Goal: Task Accomplishment & Management: Complete application form

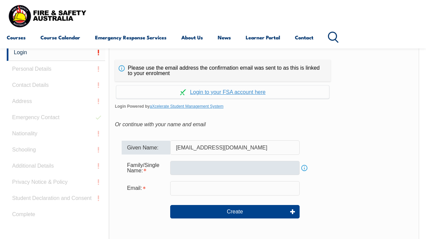
type input "[EMAIL_ADDRESS][DOMAIN_NAME]"
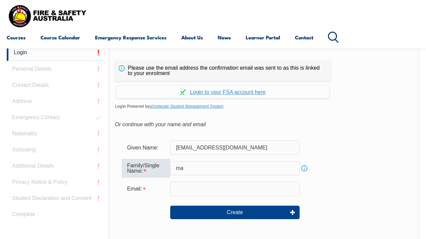
type input "m"
click at [312, 186] on div "Email:" at bounding box center [264, 189] width 285 height 14
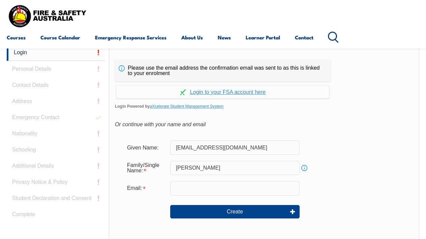
click at [304, 167] on link "Info" at bounding box center [304, 167] width 9 height 9
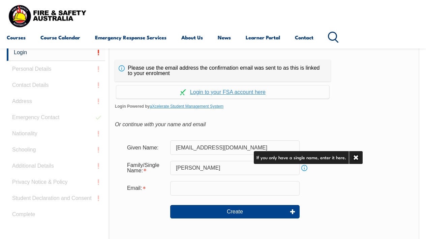
click at [304, 167] on link "Info" at bounding box center [304, 167] width 9 height 9
click at [247, 170] on input "[PERSON_NAME]" at bounding box center [234, 168] width 129 height 14
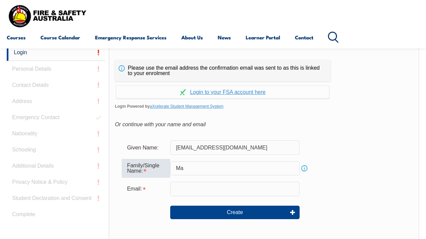
type input "M"
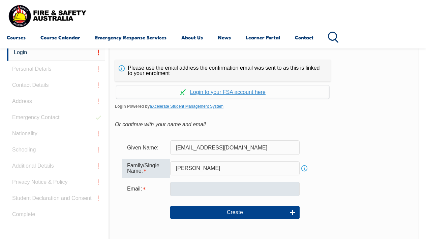
type input "[PERSON_NAME]"
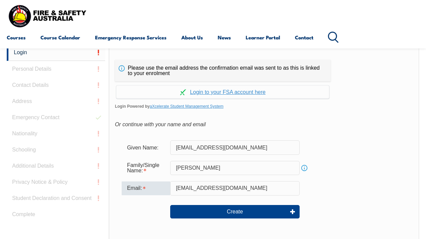
type input "[EMAIL_ADDRESS][DOMAIN_NAME]"
click at [318, 192] on div "Email: leeannemathers@yahoo.com.au" at bounding box center [264, 188] width 285 height 14
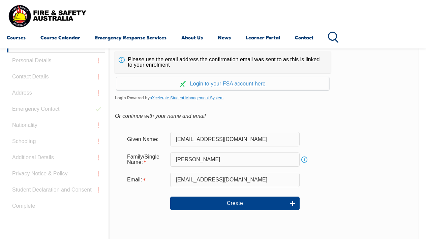
scroll to position [156, 0]
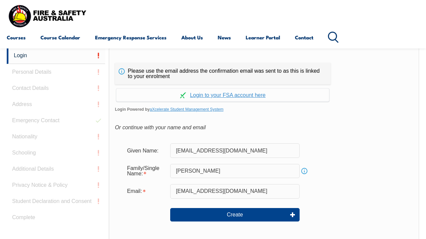
click at [348, 158] on form "Given Name: leeannemathers@yahoo.com.au Family/Single Name: leeanne Info Email:…" at bounding box center [264, 187] width 298 height 101
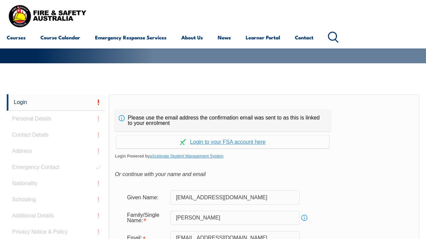
scroll to position [112, 0]
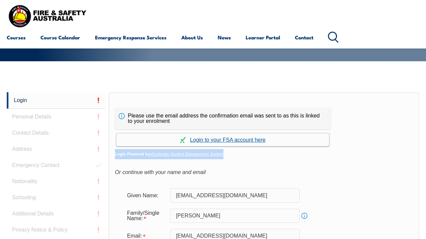
drag, startPoint x: 348, startPoint y: 158, endPoint x: 248, endPoint y: 137, distance: 102.0
click at [248, 137] on div "Continue with Google Continue with Apple Continue with Facebook Continue with a…" at bounding box center [264, 144] width 298 height 30
click at [248, 137] on link "Continue with aXcelerate" at bounding box center [222, 139] width 213 height 13
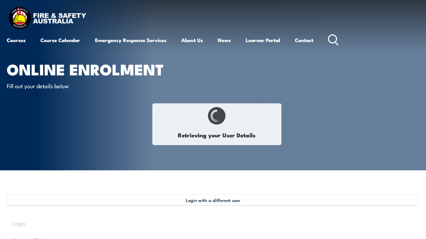
select select "Ms"
type input "[PERSON_NAME]"
type input "[DATE]"
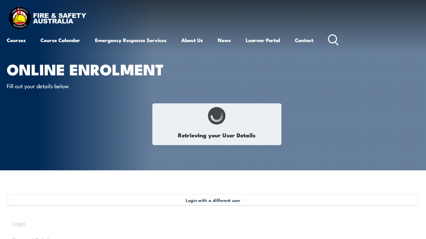
select select "F"
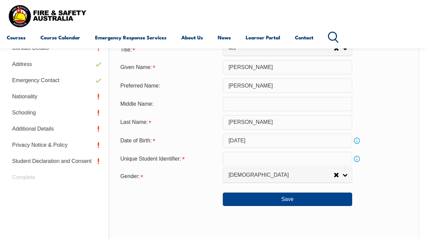
scroll to position [212, 0]
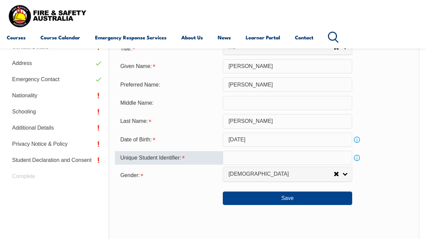
click at [261, 164] on input "text" at bounding box center [287, 158] width 129 height 14
type input "2NASXGRRS6"
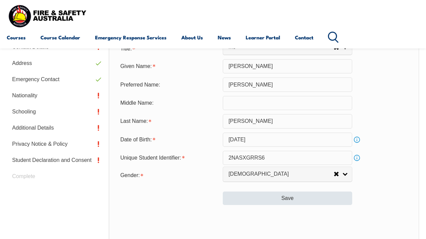
click at [292, 205] on button "Save" at bounding box center [287, 198] width 129 height 13
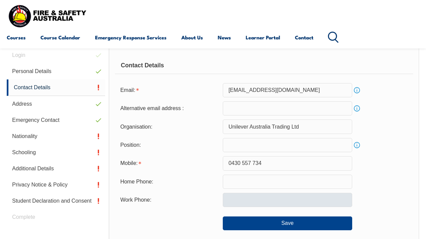
scroll to position [170, 0]
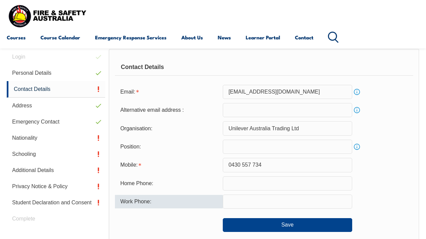
drag, startPoint x: 292, startPoint y: 207, endPoint x: 418, endPoint y: 175, distance: 130.3
click at [359, 87] on link "Info" at bounding box center [356, 91] width 9 height 9
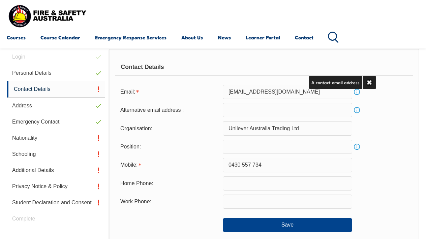
click at [376, 100] on form "Email: [EMAIL_ADDRESS][DOMAIN_NAME] Info Alternative email address : Info Organ…" at bounding box center [264, 158] width 298 height 147
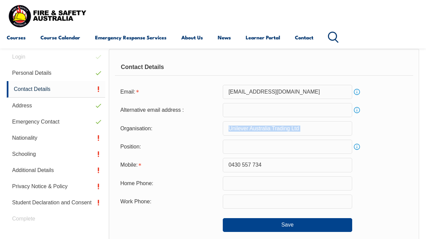
drag, startPoint x: 376, startPoint y: 100, endPoint x: 379, endPoint y: 138, distance: 37.1
click at [379, 138] on form "Email: [EMAIL_ADDRESS][DOMAIN_NAME] Info Alternative email address : Info Organ…" at bounding box center [264, 158] width 298 height 147
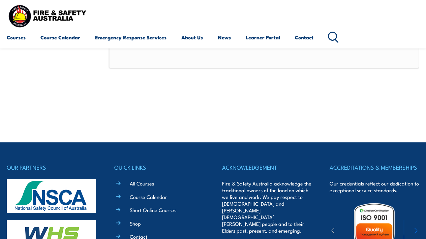
scroll to position [432, 0]
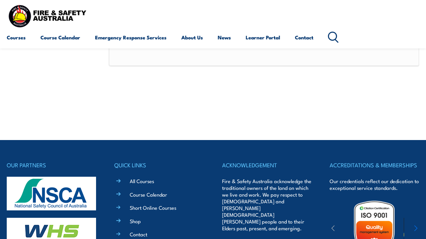
drag, startPoint x: 364, startPoint y: 45, endPoint x: 364, endPoint y: 60, distance: 15.2
click at [371, 28] on div "Courses Course Calendar Emergency Response Services Services Overview Emergency…" at bounding box center [213, 24] width 413 height 43
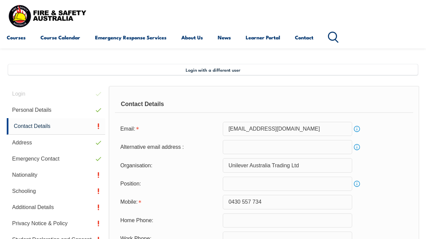
scroll to position [133, 0]
click at [33, 176] on link "Nationality" at bounding box center [56, 175] width 98 height 16
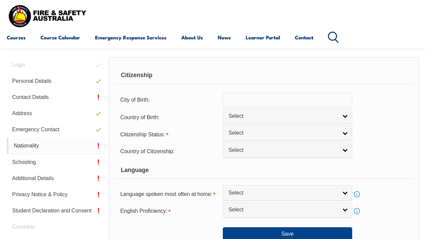
scroll to position [163, 0]
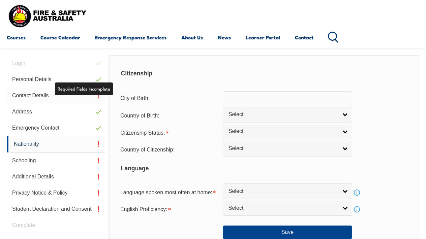
click at [98, 97] on link "Contact Details" at bounding box center [56, 96] width 98 height 16
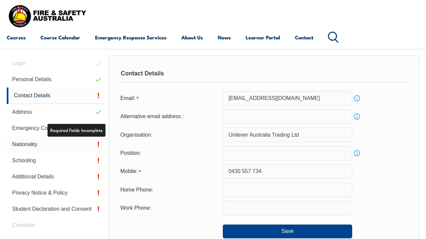
click at [98, 143] on link "Nationality" at bounding box center [56, 145] width 98 height 16
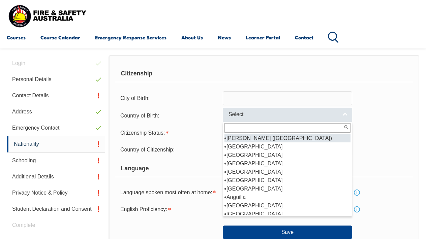
click at [345, 118] on link "Select" at bounding box center [287, 114] width 129 height 15
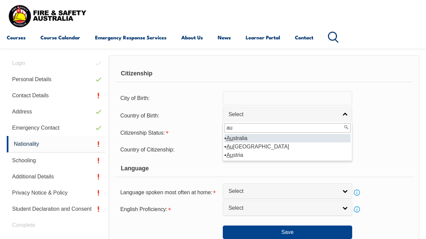
type input "au"
click at [242, 143] on li "Au stralia" at bounding box center [287, 138] width 126 height 8
select select "1101"
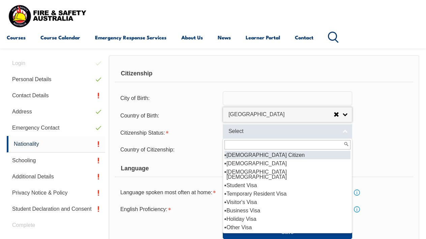
click at [344, 139] on link "Select" at bounding box center [287, 131] width 129 height 15
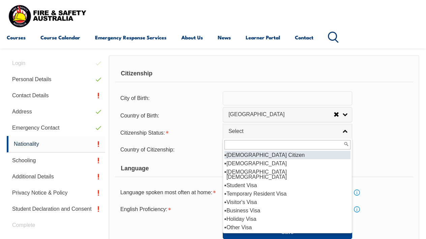
click at [305, 159] on li "[DEMOGRAPHIC_DATA] Citizen" at bounding box center [287, 155] width 126 height 8
select select "1"
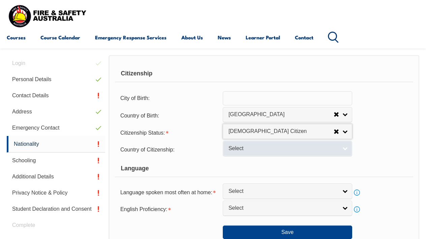
click at [345, 156] on link "Select" at bounding box center [287, 148] width 129 height 15
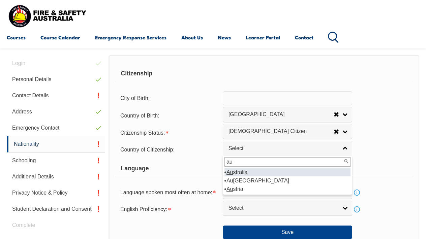
type input "au"
click at [242, 177] on li "Au stralia" at bounding box center [287, 172] width 126 height 8
select select "1101"
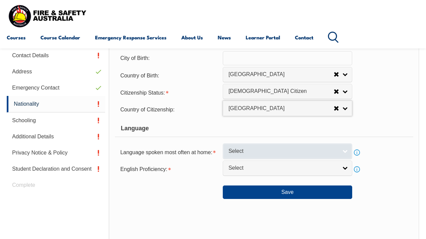
scroll to position [205, 0]
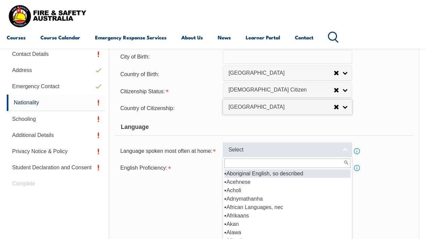
click at [345, 157] on link "Select" at bounding box center [287, 149] width 129 height 15
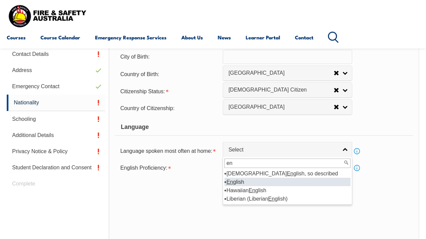
type input "en"
click at [232, 185] on em "En" at bounding box center [230, 182] width 7 height 6
select select "1201"
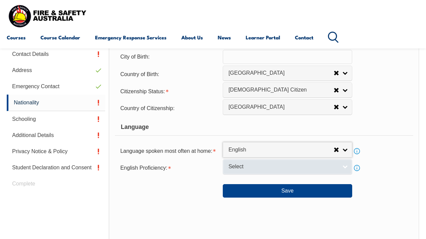
click at [348, 175] on link "Select" at bounding box center [287, 166] width 129 height 15
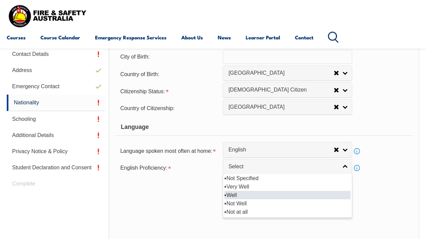
click at [231, 200] on li "Well" at bounding box center [287, 195] width 126 height 8
select select "2"
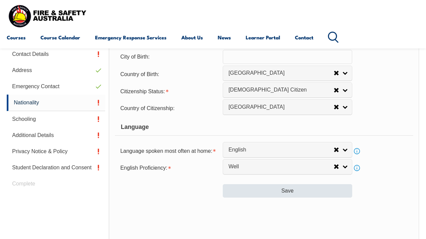
click at [310, 198] on button "Save" at bounding box center [287, 190] width 129 height 13
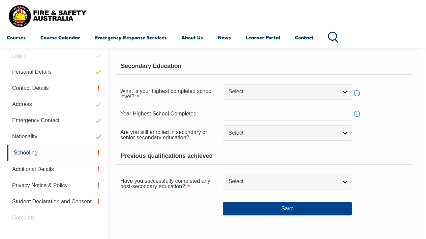
scroll to position [163, 0]
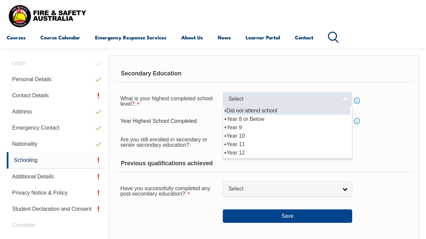
click at [345, 103] on link "Select" at bounding box center [287, 99] width 129 height 15
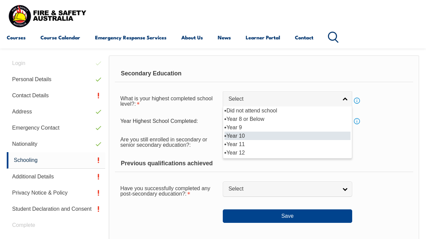
click at [242, 138] on li "Year 10" at bounding box center [287, 136] width 126 height 8
select select "10"
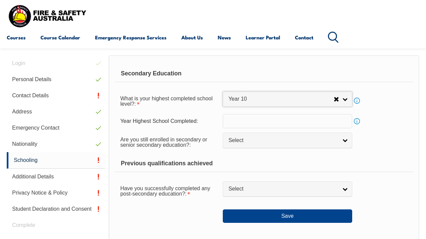
click at [357, 120] on link "Info" at bounding box center [356, 121] width 9 height 9
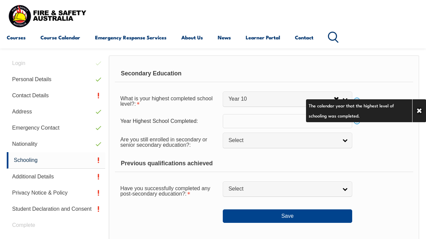
click at [334, 120] on input "text" at bounding box center [287, 121] width 129 height 14
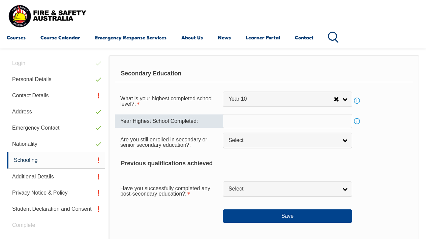
drag, startPoint x: 329, startPoint y: 120, endPoint x: 334, endPoint y: 120, distance: 4.7
click at [330, 120] on input "text" at bounding box center [287, 121] width 129 height 14
click at [357, 121] on link "Info" at bounding box center [356, 121] width 9 height 9
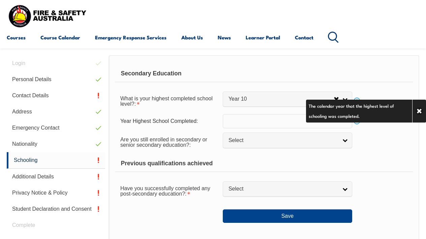
click at [279, 124] on input "text" at bounding box center [287, 121] width 129 height 14
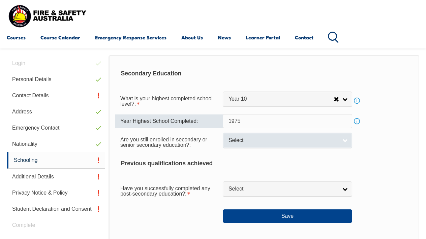
type input "1975"
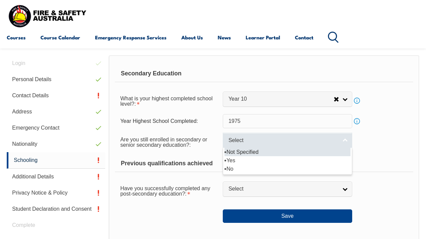
click at [347, 142] on link "Select" at bounding box center [287, 140] width 129 height 15
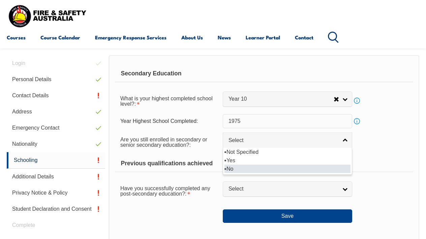
click at [231, 173] on li "No" at bounding box center [287, 169] width 126 height 8
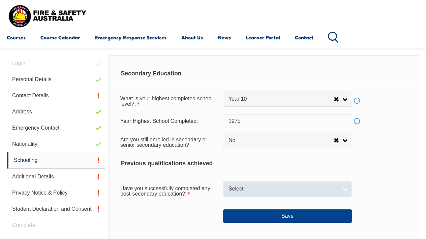
drag, startPoint x: 344, startPoint y: 174, endPoint x: 346, endPoint y: 190, distance: 16.6
click at [346, 190] on form "Secondary Education What is your highest completed school level?: Did not atten…" at bounding box center [264, 144] width 298 height 158
click at [346, 190] on link "Select" at bounding box center [287, 189] width 129 height 15
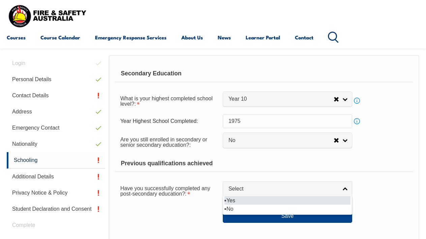
click at [384, 197] on div "Have you successfully completed any post-secondary education?: Yes No Select Ye…" at bounding box center [264, 190] width 298 height 19
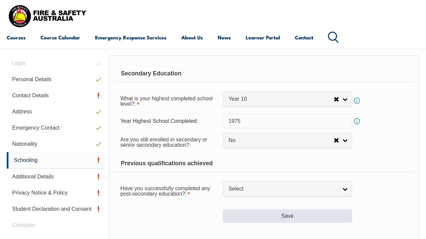
click at [293, 217] on button "Save" at bounding box center [287, 216] width 129 height 13
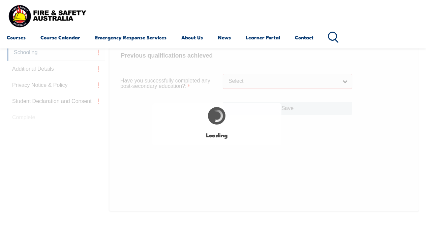
scroll to position [308, 0]
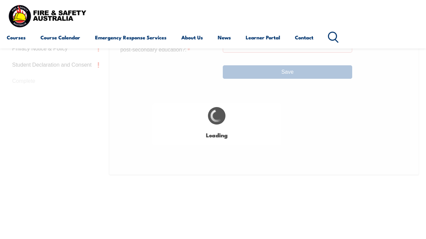
select select "false"
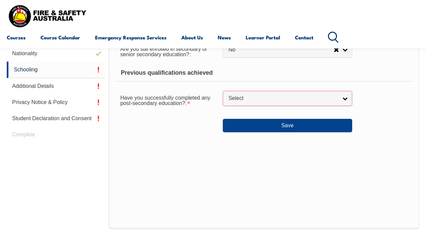
scroll to position [253, 0]
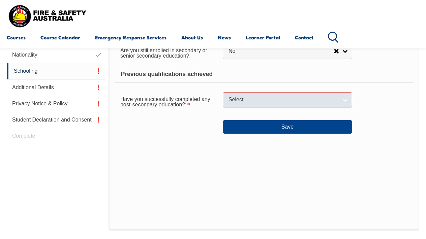
click at [346, 102] on link "Select" at bounding box center [287, 99] width 129 height 15
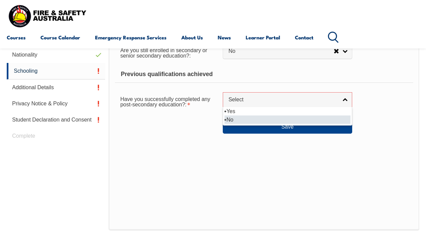
click at [232, 122] on li "No" at bounding box center [287, 120] width 126 height 8
select select "false"
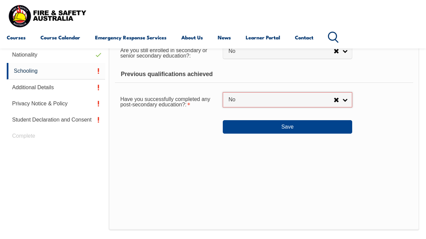
click at [232, 122] on button "Save" at bounding box center [287, 126] width 129 height 13
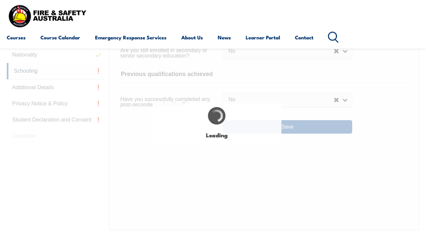
select select
select select "false"
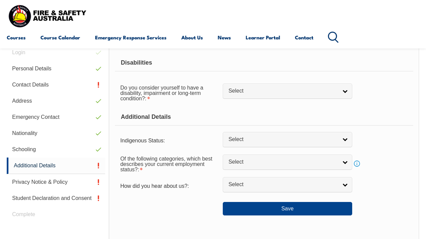
scroll to position [163, 0]
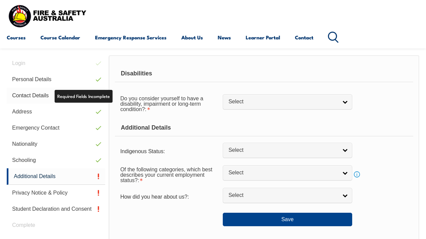
click at [41, 97] on link "Contact Details" at bounding box center [56, 96] width 98 height 16
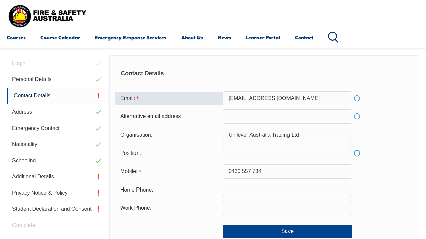
drag, startPoint x: 41, startPoint y: 97, endPoint x: 122, endPoint y: 98, distance: 80.6
click at [43, 97] on link "Contact Details" at bounding box center [56, 96] width 98 height 17
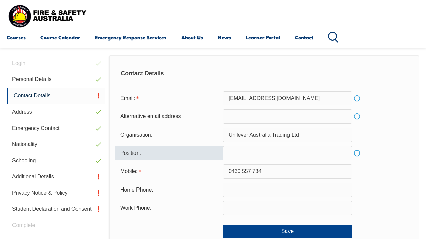
click at [312, 150] on input "text" at bounding box center [287, 153] width 129 height 14
click at [312, 150] on input "machine" at bounding box center [287, 153] width 129 height 14
click at [312, 150] on input "operatormachine" at bounding box center [287, 153] width 129 height 14
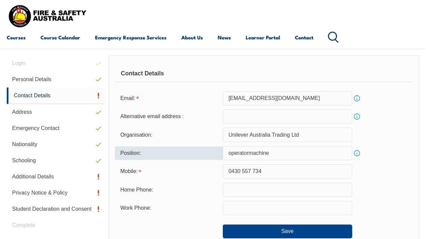
click at [250, 152] on input "operatormachine" at bounding box center [287, 153] width 129 height 14
type input "operator machine"
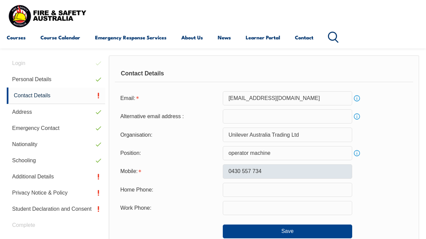
drag, startPoint x: 367, startPoint y: 157, endPoint x: 323, endPoint y: 173, distance: 47.2
click at [323, 173] on form "Email: [EMAIL_ADDRESS][DOMAIN_NAME] Info Alternative email address : Info Organ…" at bounding box center [264, 164] width 298 height 147
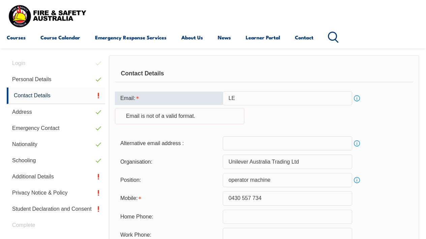
type input "L"
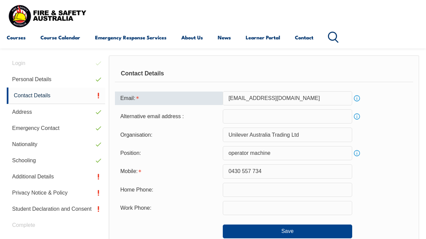
click at [345, 98] on input "[EMAIL_ADDRESS][DOMAIN_NAME]" at bounding box center [287, 98] width 129 height 14
click at [340, 98] on input "[EMAIL_ADDRESS][DOMAIN_NAME]" at bounding box center [287, 98] width 129 height 14
click at [342, 97] on input "[EMAIL_ADDRESS][DOMAIN_NAME]" at bounding box center [287, 98] width 129 height 14
type input "[EMAIL_ADDRESS][DOMAIN_NAME]"
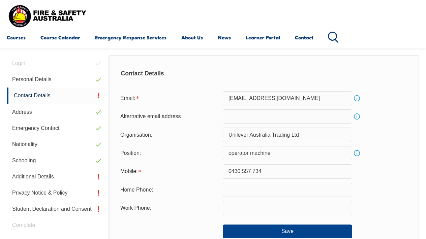
click at [377, 105] on div "Email: [PERSON_NAME][EMAIL_ADDRESS][DOMAIN_NAME] Info" at bounding box center [264, 98] width 298 height 14
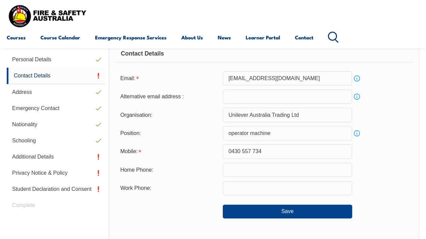
scroll to position [185, 0]
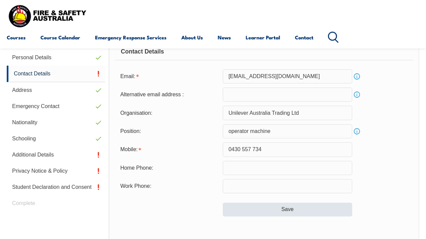
click at [298, 207] on button "Save" at bounding box center [287, 209] width 129 height 13
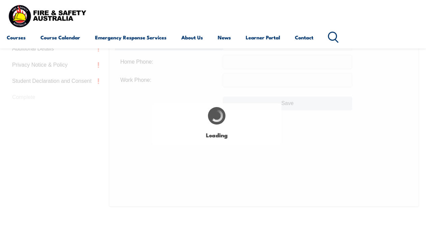
scroll to position [294, 0]
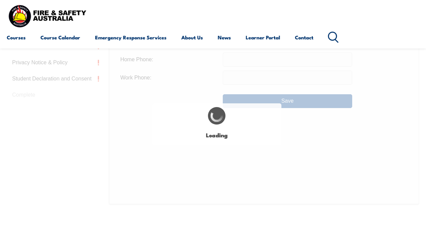
type input "operator machine"
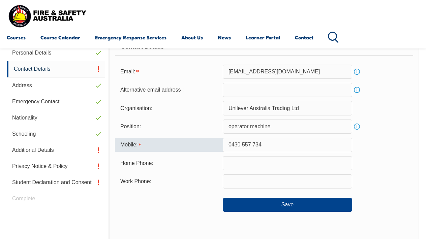
scroll to position [189, 0]
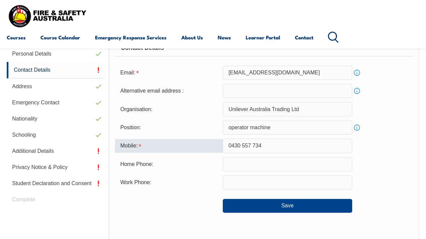
click at [341, 145] on input "0430 557 734" at bounding box center [287, 146] width 129 height 14
click at [344, 146] on input "0430 557 734" at bounding box center [287, 146] width 129 height 14
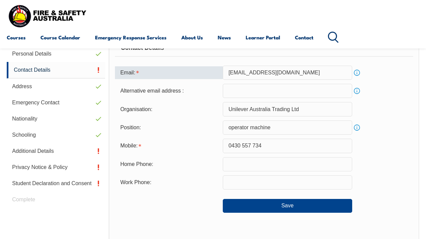
click at [138, 72] on div "Email:" at bounding box center [169, 72] width 108 height 13
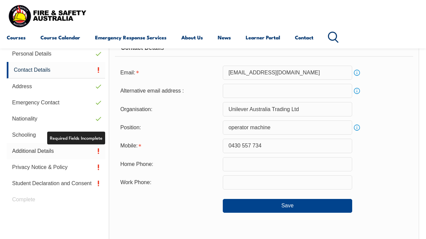
click at [98, 151] on link "Additional Details" at bounding box center [56, 151] width 98 height 16
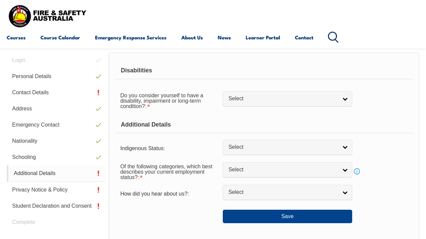
scroll to position [163, 0]
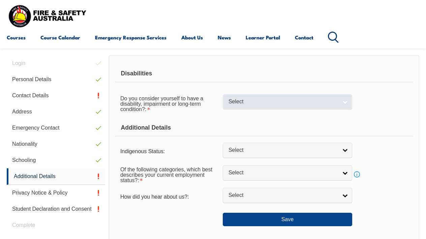
click at [346, 105] on link "Select" at bounding box center [287, 101] width 129 height 15
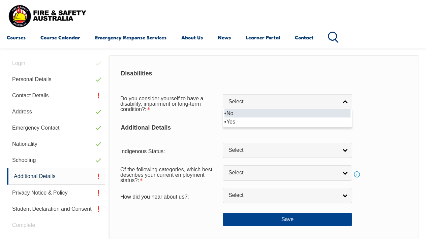
click at [267, 115] on li "No" at bounding box center [287, 113] width 126 height 8
select select "false"
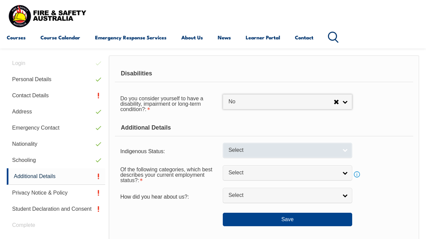
click at [348, 154] on link "Select" at bounding box center [287, 150] width 129 height 15
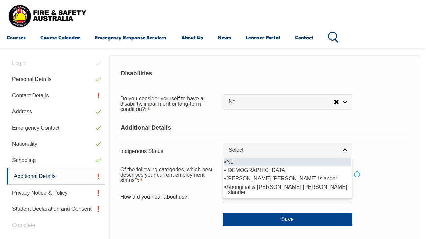
click at [233, 166] on li "No" at bounding box center [287, 162] width 126 height 8
select select "4"
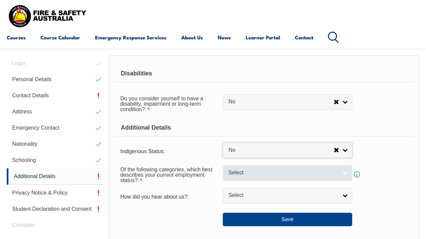
click at [345, 181] on link "Select" at bounding box center [287, 172] width 129 height 15
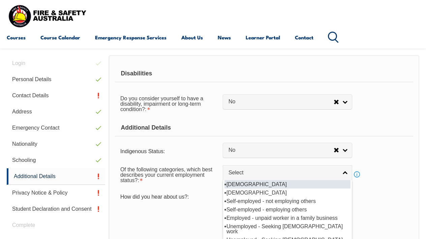
click at [337, 189] on li "[DEMOGRAPHIC_DATA]" at bounding box center [287, 184] width 126 height 8
select select "1"
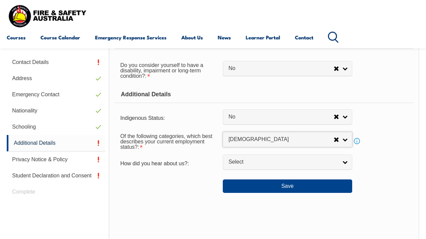
scroll to position [200, 0]
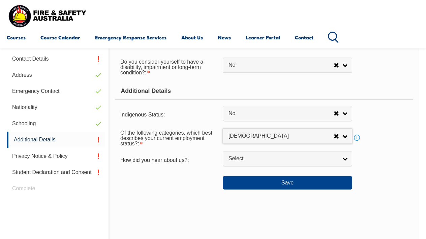
click at [339, 185] on div "Save" at bounding box center [264, 180] width 298 height 19
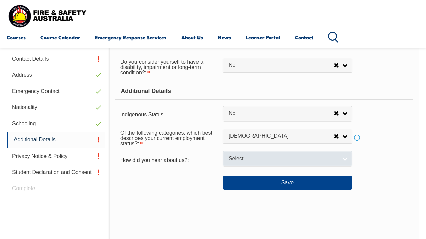
click at [345, 167] on link "Select" at bounding box center [287, 158] width 129 height 15
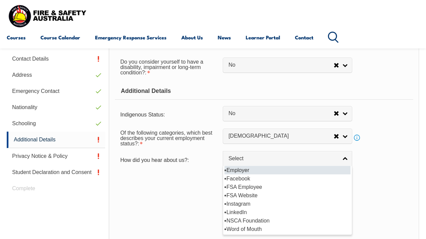
click at [242, 175] on li "Employer" at bounding box center [287, 170] width 126 height 8
select select "8019"
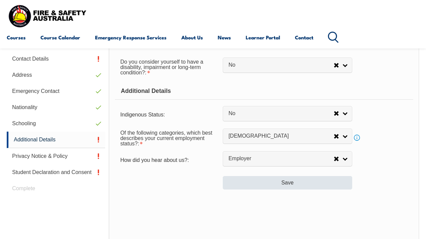
click at [273, 190] on button "Save" at bounding box center [287, 182] width 129 height 13
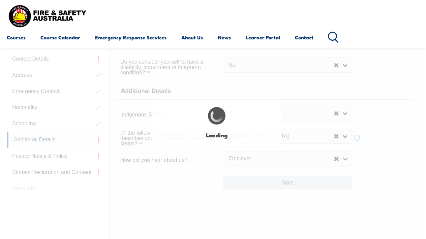
select select "false"
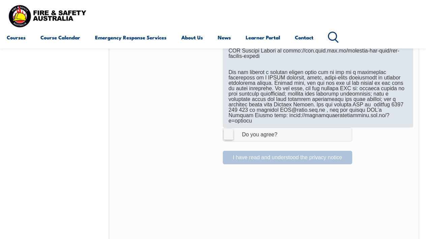
scroll to position [462, 0]
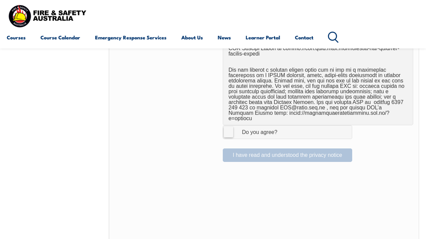
click at [227, 125] on label "I Agree Do you agree?" at bounding box center [287, 131] width 129 height 13
click at [283, 126] on input "I Agree Do you agree?" at bounding box center [288, 132] width 11 height 13
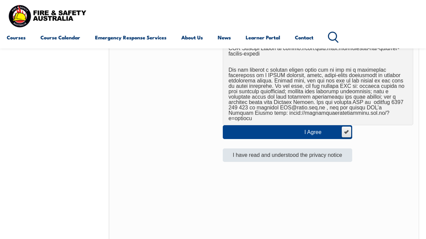
click at [282, 149] on button "I have read and understood the privacy notice" at bounding box center [287, 155] width 129 height 13
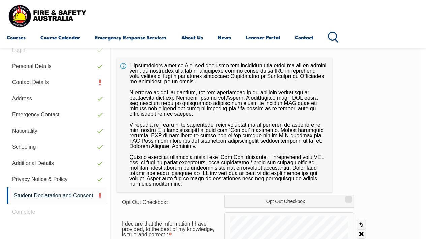
scroll to position [163, 0]
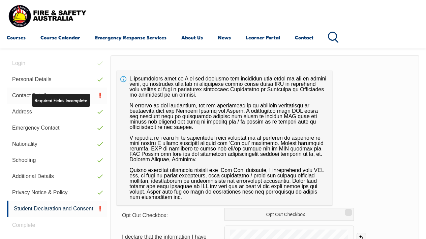
drag, startPoint x: 85, startPoint y: 92, endPoint x: 26, endPoint y: 95, distance: 59.4
click at [26, 95] on link "Contact Details" at bounding box center [57, 96] width 100 height 16
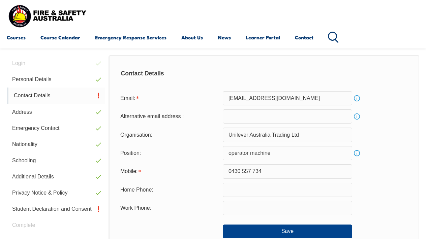
click at [26, 95] on link "Contact Details" at bounding box center [56, 96] width 98 height 17
click at [359, 98] on link "Info" at bounding box center [356, 98] width 9 height 9
click at [356, 116] on link "Info" at bounding box center [356, 116] width 9 height 9
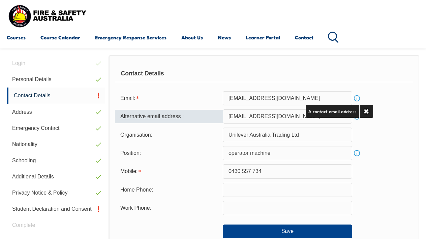
click at [382, 135] on div "Organisation: Unilever Australia Trading Ltd" at bounding box center [264, 135] width 298 height 14
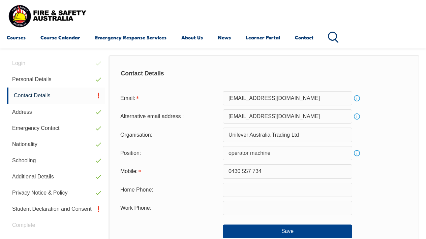
click at [356, 152] on link "Info" at bounding box center [356, 153] width 9 height 9
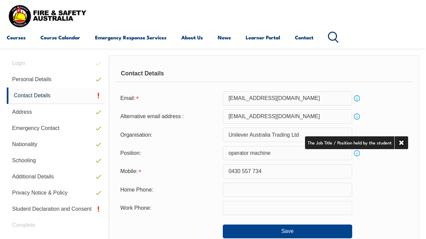
click at [269, 174] on input "0430 557 734" at bounding box center [287, 171] width 129 height 14
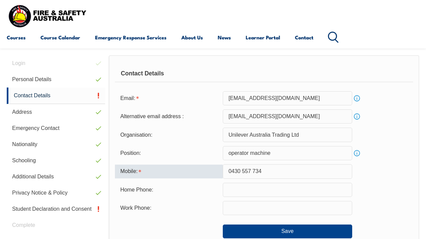
click at [344, 171] on input "0430 557 734" at bounding box center [287, 171] width 129 height 14
click at [339, 171] on input "0430 557 734" at bounding box center [287, 171] width 129 height 14
drag, startPoint x: 339, startPoint y: 171, endPoint x: 302, endPoint y: 175, distance: 37.7
click at [302, 175] on input "0430 557 734" at bounding box center [287, 171] width 129 height 14
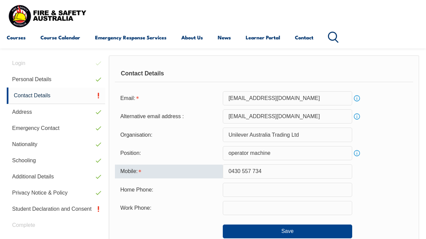
click at [302, 175] on input "0430 557 734" at bounding box center [287, 171] width 129 height 14
click at [376, 177] on div "Mobile: [PHONE_NUMBER]" at bounding box center [264, 171] width 298 height 14
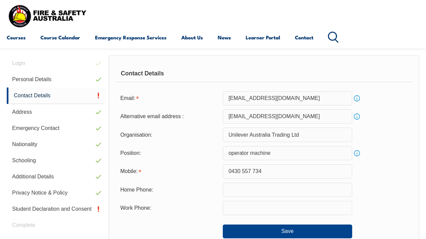
click at [376, 177] on div "Mobile: [PHONE_NUMBER]" at bounding box center [264, 171] width 298 height 14
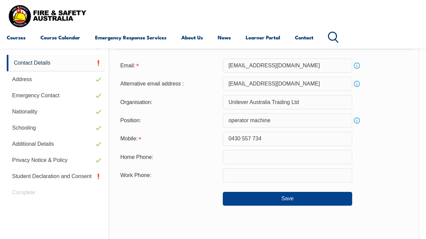
scroll to position [200, 0]
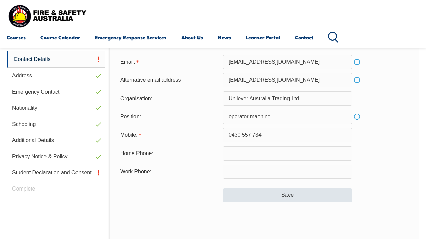
click at [301, 195] on button "Save" at bounding box center [287, 194] width 129 height 13
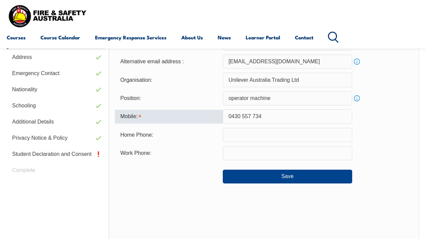
scroll to position [221, 0]
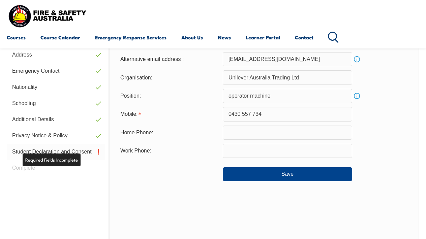
click at [71, 151] on link "Student Declaration and Consent" at bounding box center [56, 152] width 98 height 16
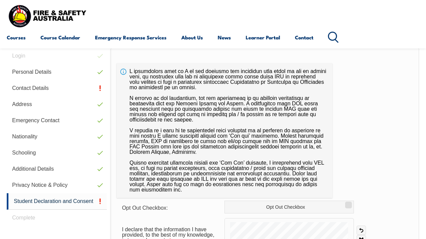
scroll to position [171, 0]
drag, startPoint x: 52, startPoint y: 89, endPoint x: 55, endPoint y: 98, distance: 9.6
click at [52, 93] on link "Contact Details" at bounding box center [57, 89] width 100 height 16
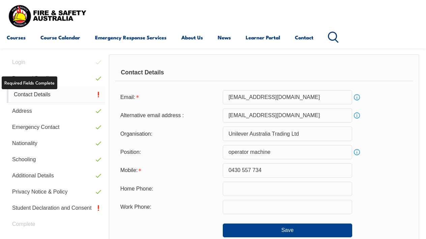
scroll to position [163, 0]
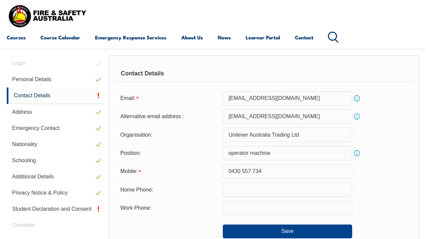
click at [327, 116] on input "[EMAIL_ADDRESS][DOMAIN_NAME]" at bounding box center [287, 117] width 129 height 14
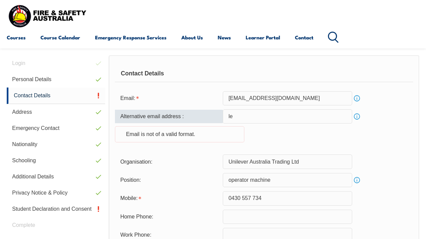
type input "l"
drag, startPoint x: 370, startPoint y: 142, endPoint x: 362, endPoint y: 142, distance: 8.1
click at [362, 142] on div "Alternative email address : Info Email is not of a valid format." at bounding box center [264, 130] width 298 height 41
drag, startPoint x: 380, startPoint y: 141, endPoint x: 380, endPoint y: 133, distance: 7.4
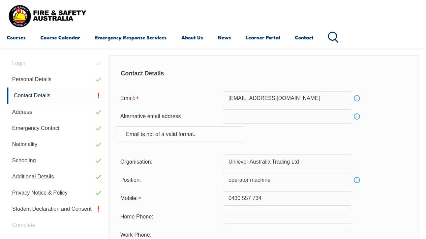
click at [380, 133] on div "Alternative email address : Info Email is not of a valid format." at bounding box center [264, 130] width 298 height 41
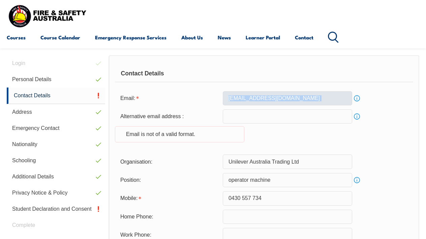
drag, startPoint x: 380, startPoint y: 133, endPoint x: 318, endPoint y: 97, distance: 71.7
click at [318, 97] on form "Email: [EMAIL_ADDRESS][DOMAIN_NAME] Info Alternative email address : Info Email…" at bounding box center [264, 178] width 298 height 174
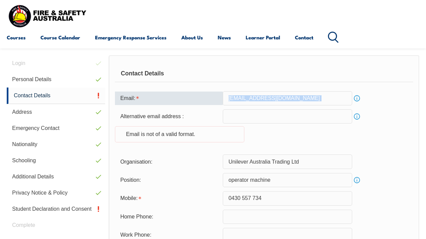
click at [318, 97] on input "[EMAIL_ADDRESS][DOMAIN_NAME]" at bounding box center [287, 98] width 129 height 14
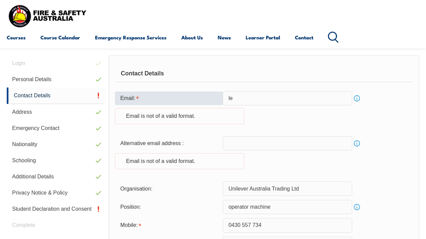
type input "l"
click at [344, 100] on input "email" at bounding box center [287, 98] width 129 height 14
drag, startPoint x: 344, startPoint y: 100, endPoint x: 341, endPoint y: 99, distance: 3.5
click at [341, 99] on input "email" at bounding box center [287, 98] width 129 height 14
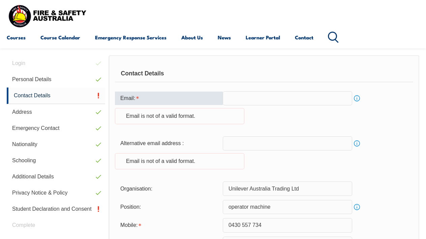
click at [341, 99] on input "email" at bounding box center [287, 98] width 129 height 14
click at [343, 98] on input "email" at bounding box center [287, 98] width 129 height 14
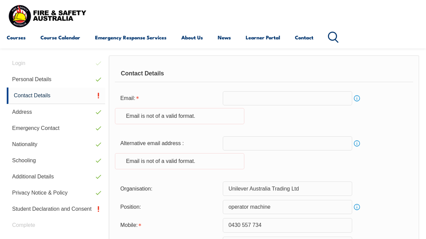
click at [358, 98] on link "Info" at bounding box center [356, 98] width 9 height 9
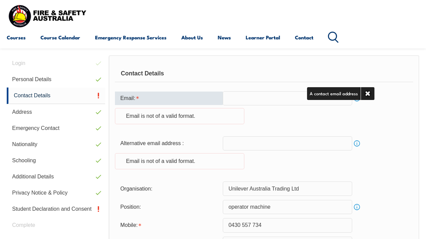
click at [289, 95] on input "email" at bounding box center [287, 98] width 129 height 14
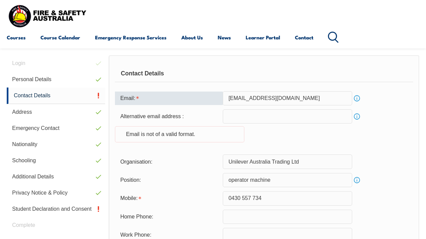
type input "[EMAIL_ADDRESS][DOMAIN_NAME]"
click at [341, 138] on div "Alternative email address : Info Email is not of a valid format." at bounding box center [264, 130] width 298 height 41
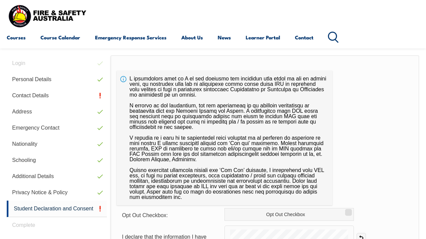
drag, startPoint x: 328, startPoint y: 139, endPoint x: 348, endPoint y: 181, distance: 46.6
click at [348, 181] on div "Opt Out Checkbox: Opt Out Checkbox I declare that the information I have provid…" at bounding box center [265, 226] width 309 height 342
drag, startPoint x: 347, startPoint y: 178, endPoint x: 351, endPoint y: 162, distance: 17.0
click at [351, 162] on div "Opt Out Checkbox: Opt Out Checkbox I declare that the information I have provid…" at bounding box center [265, 226] width 309 height 342
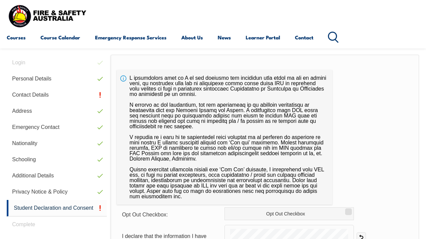
click at [372, 121] on div "Opt Out Checkbox: Opt Out Checkbox I declare that the information I have provid…" at bounding box center [265, 226] width 309 height 342
click at [52, 207] on link "Student Declaration and Consent" at bounding box center [57, 208] width 100 height 17
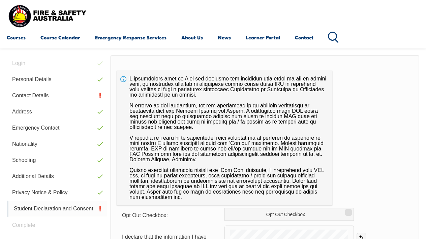
click at [52, 207] on link "Student Declaration and Consent" at bounding box center [57, 209] width 100 height 17
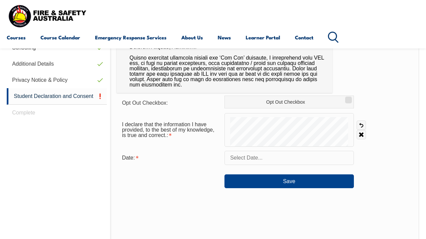
scroll to position [275, 0]
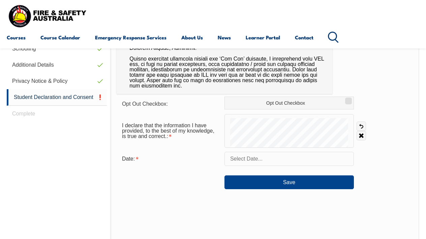
click at [295, 159] on input "text" at bounding box center [288, 159] width 129 height 14
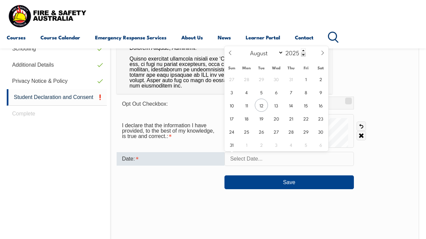
click at [295, 159] on input "text" at bounding box center [288, 159] width 129 height 14
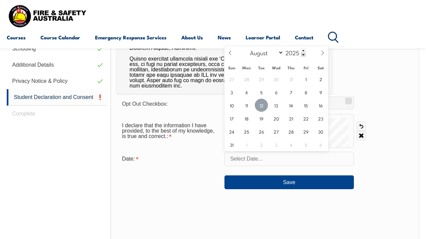
click at [263, 104] on span "12" at bounding box center [261, 105] width 13 height 13
type input "[DATE]"
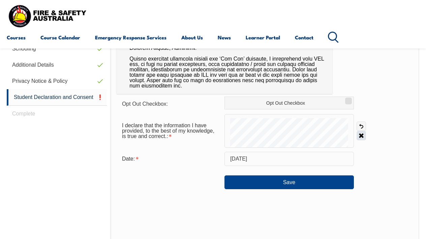
click at [361, 136] on link "Clear" at bounding box center [361, 135] width 9 height 9
click at [360, 126] on div "I declare that the information I have provided, to the best of my knowledge, is…" at bounding box center [265, 131] width 297 height 34
click at [360, 126] on link "Undo" at bounding box center [361, 126] width 9 height 9
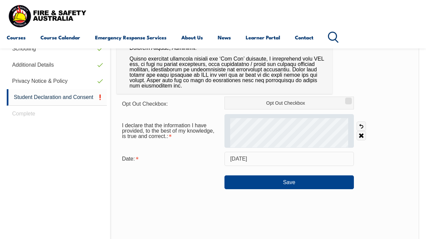
click at [304, 126] on div "I declare that the information I have provided, to the best of my knowledge, is…" at bounding box center [265, 131] width 297 height 34
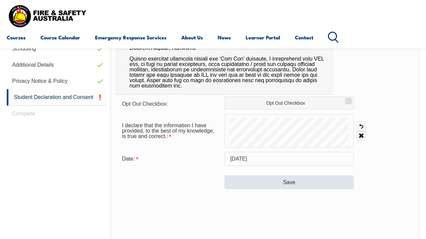
click at [298, 184] on button "Save" at bounding box center [288, 182] width 129 height 13
click at [286, 183] on button "Save" at bounding box center [288, 182] width 129 height 13
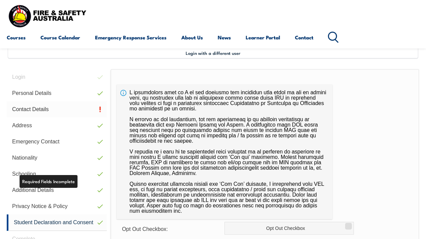
scroll to position [149, 0]
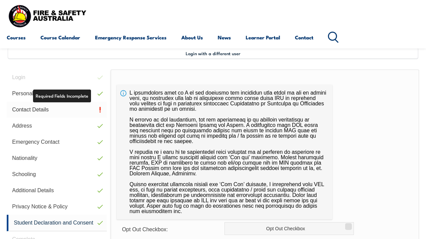
click at [100, 109] on link "Contact Details" at bounding box center [57, 110] width 100 height 16
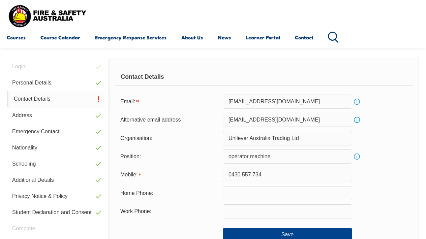
scroll to position [163, 0]
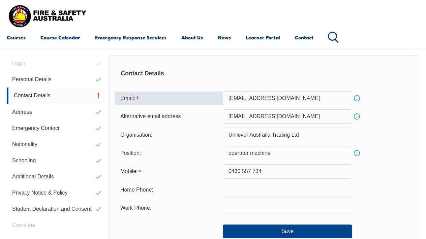
click at [268, 97] on input "[EMAIL_ADDRESS][DOMAIN_NAME]" at bounding box center [287, 98] width 129 height 14
click at [237, 97] on input "[EMAIL_ADDRESS][DOMAIN_NAME]" at bounding box center [287, 98] width 129 height 14
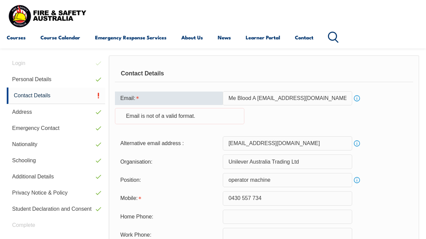
click at [287, 126] on div "Email: Me Blood A [EMAIL_ADDRESS][DOMAIN_NAME] Info Email is not of a valid for…" at bounding box center [264, 111] width 298 height 41
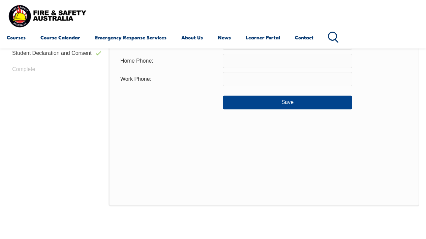
scroll to position [320, 0]
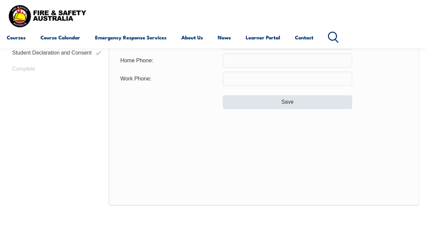
click at [285, 103] on button "Save" at bounding box center [287, 101] width 129 height 13
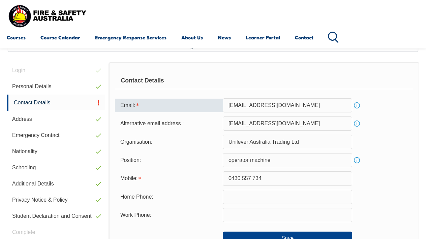
scroll to position [151, 0]
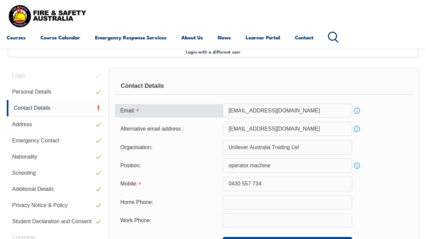
click at [268, 110] on input "[EMAIL_ADDRESS][DOMAIN_NAME]" at bounding box center [287, 111] width 129 height 14
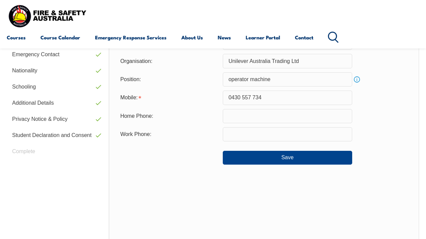
scroll to position [242, 0]
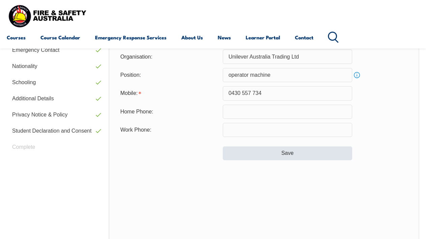
click at [293, 153] on button "Save" at bounding box center [287, 153] width 129 height 13
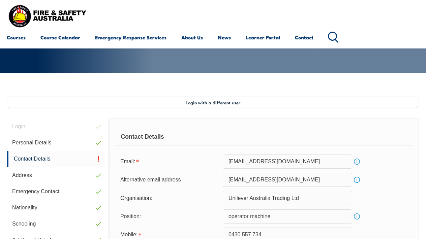
scroll to position [100, 0]
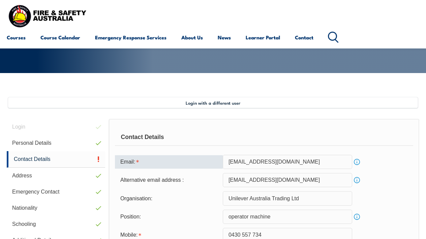
click at [304, 162] on input "[EMAIL_ADDRESS][DOMAIN_NAME]" at bounding box center [287, 162] width 129 height 14
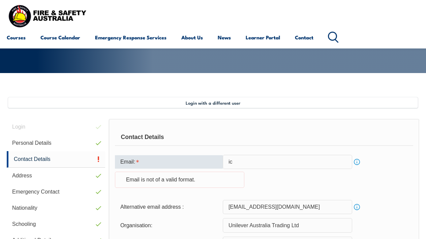
type input "i"
type input "l"
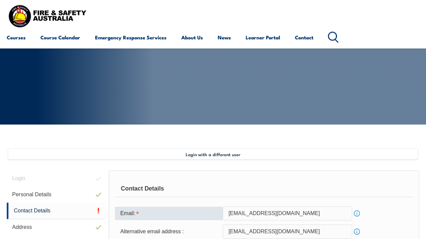
type input "[EMAIL_ADDRESS][DOMAIN_NAME]"
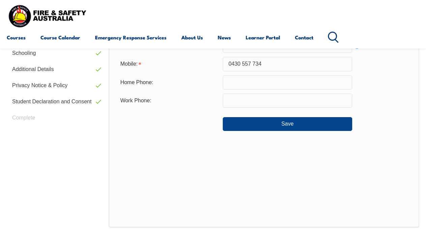
scroll to position [274, 0]
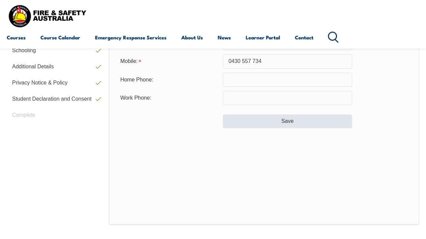
click at [295, 122] on button "Save" at bounding box center [287, 121] width 129 height 13
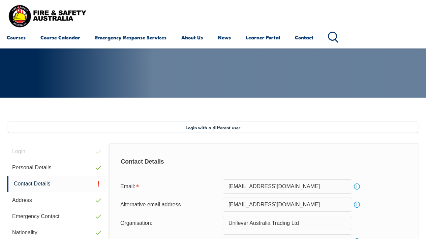
scroll to position [75, 0]
drag, startPoint x: 292, startPoint y: 140, endPoint x: 208, endPoint y: 108, distance: 89.2
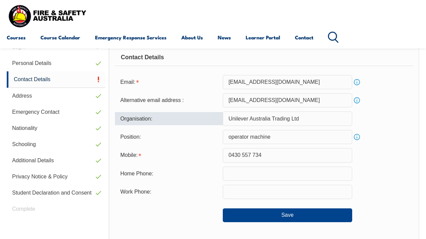
scroll to position [180, 0]
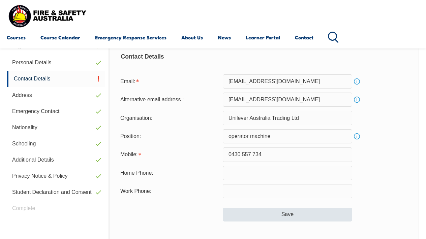
click at [293, 215] on button "Save" at bounding box center [287, 214] width 129 height 13
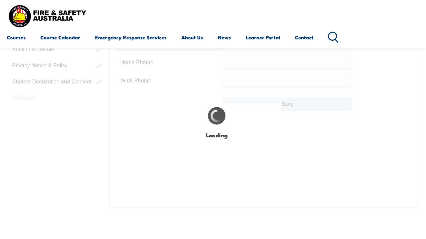
scroll to position [294, 0]
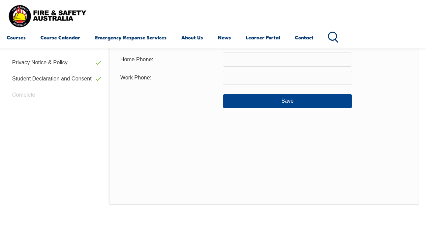
drag, startPoint x: 293, startPoint y: 215, endPoint x: 147, endPoint y: 177, distance: 150.8
click at [147, 177] on div "Login Personal Details Contact Details Address Emergency Contact Nationality Sc…" at bounding box center [213, 92] width 413 height 334
click at [73, 155] on div "Login Personal Details Contact Details Address Emergency Contact Nationality Sc…" at bounding box center [58, 92] width 102 height 334
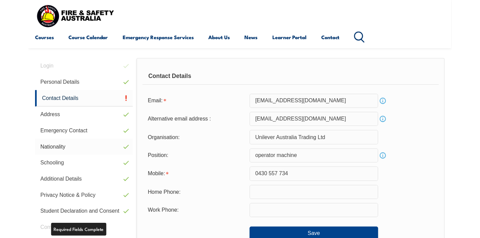
scroll to position [169, 0]
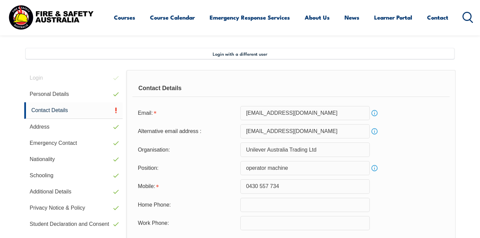
click at [208, 170] on div "Position:" at bounding box center [186, 167] width 108 height 13
drag, startPoint x: 216, startPoint y: 165, endPoint x: 213, endPoint y: 170, distance: 5.5
click at [213, 170] on div "Position:" at bounding box center [186, 167] width 108 height 13
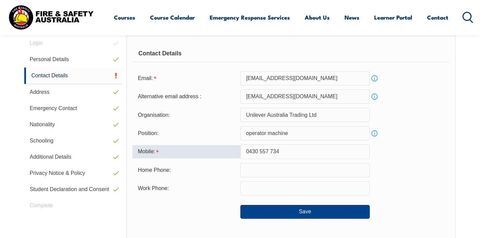
scroll to position [205, 0]
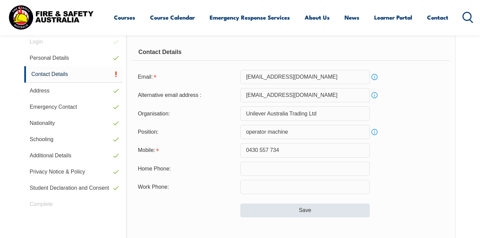
click at [306, 211] on button "Save" at bounding box center [304, 209] width 129 height 13
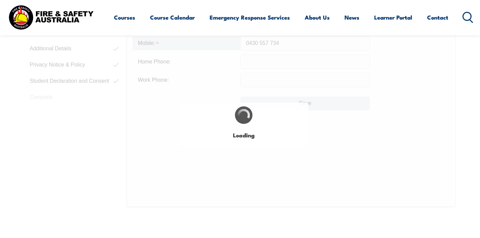
scroll to position [314, 0]
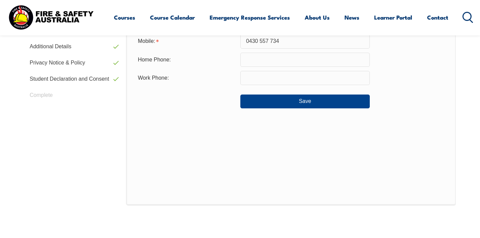
drag, startPoint x: 162, startPoint y: 142, endPoint x: 162, endPoint y: 154, distance: 12.1
click at [162, 154] on div "Contact Details Email: [EMAIL_ADDRESS][DOMAIN_NAME] Info Alternative email addr…" at bounding box center [290, 65] width 329 height 280
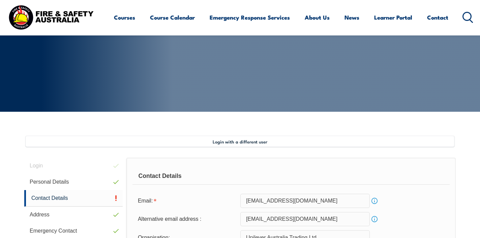
scroll to position [84, 0]
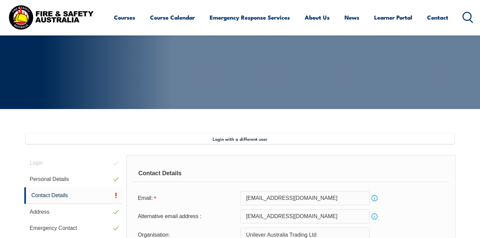
drag, startPoint x: 192, startPoint y: 133, endPoint x: 195, endPoint y: 130, distance: 4.8
